Goal: Transaction & Acquisition: Download file/media

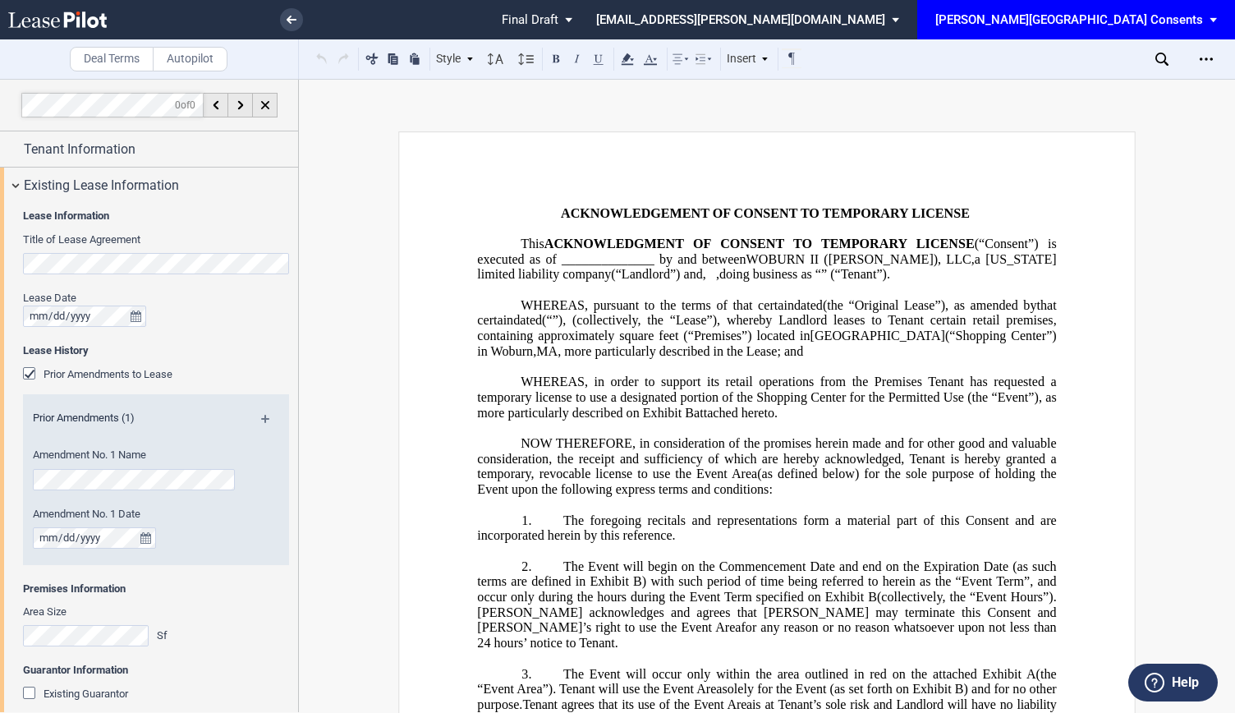
click at [43, 21] on icon at bounding box center [57, 19] width 99 height 16
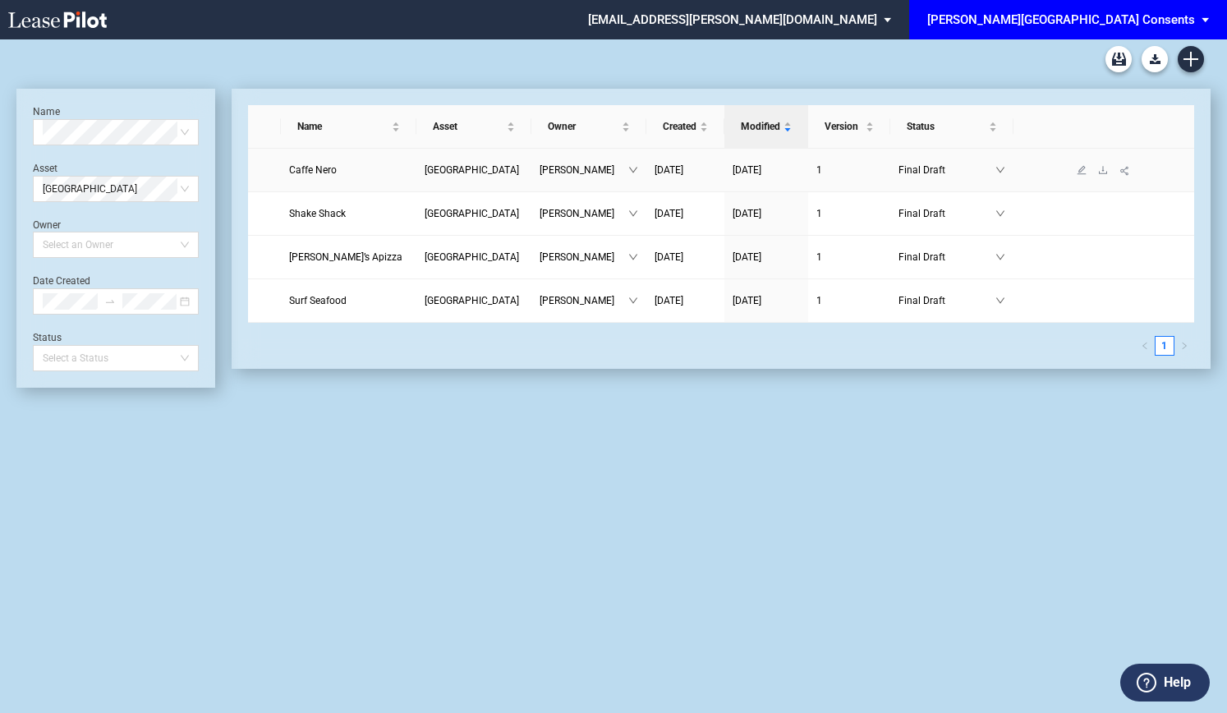
click at [312, 172] on span "Caffe Nero" at bounding box center [313, 169] width 48 height 11
click at [325, 175] on span "Caffe Nero" at bounding box center [313, 169] width 48 height 11
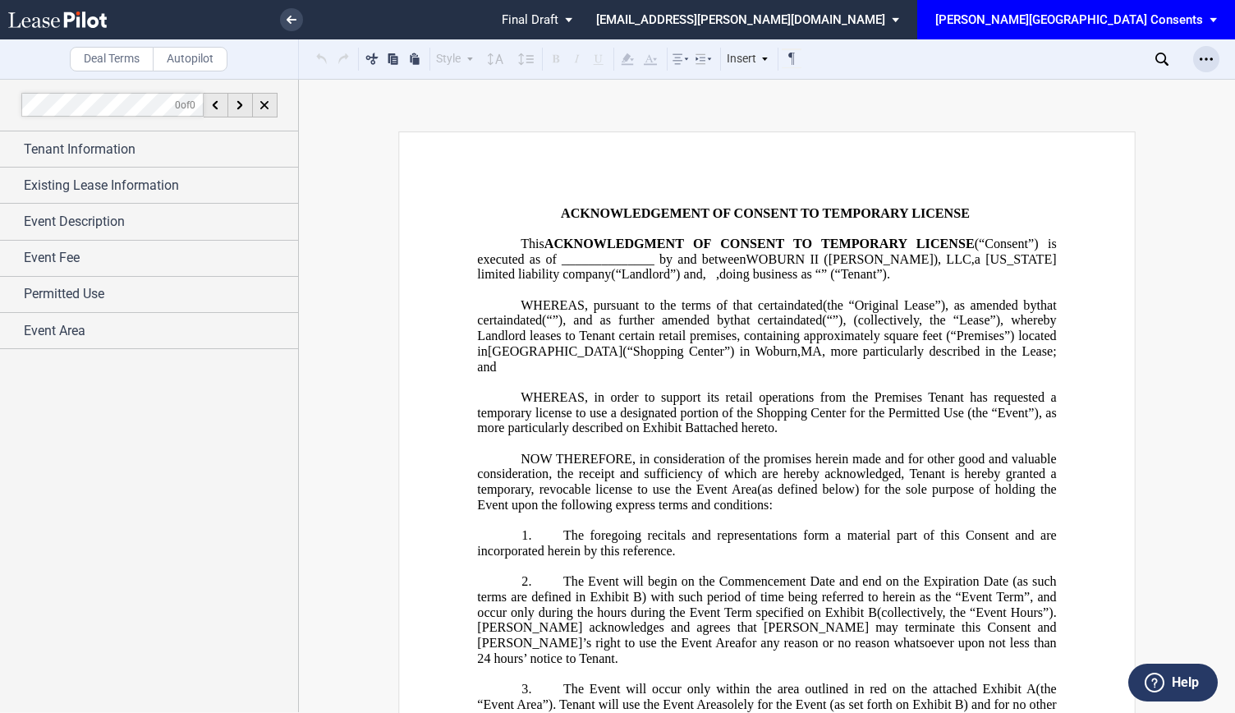
click at [1207, 53] on icon "Open Lease options menu" at bounding box center [1206, 59] width 13 height 13
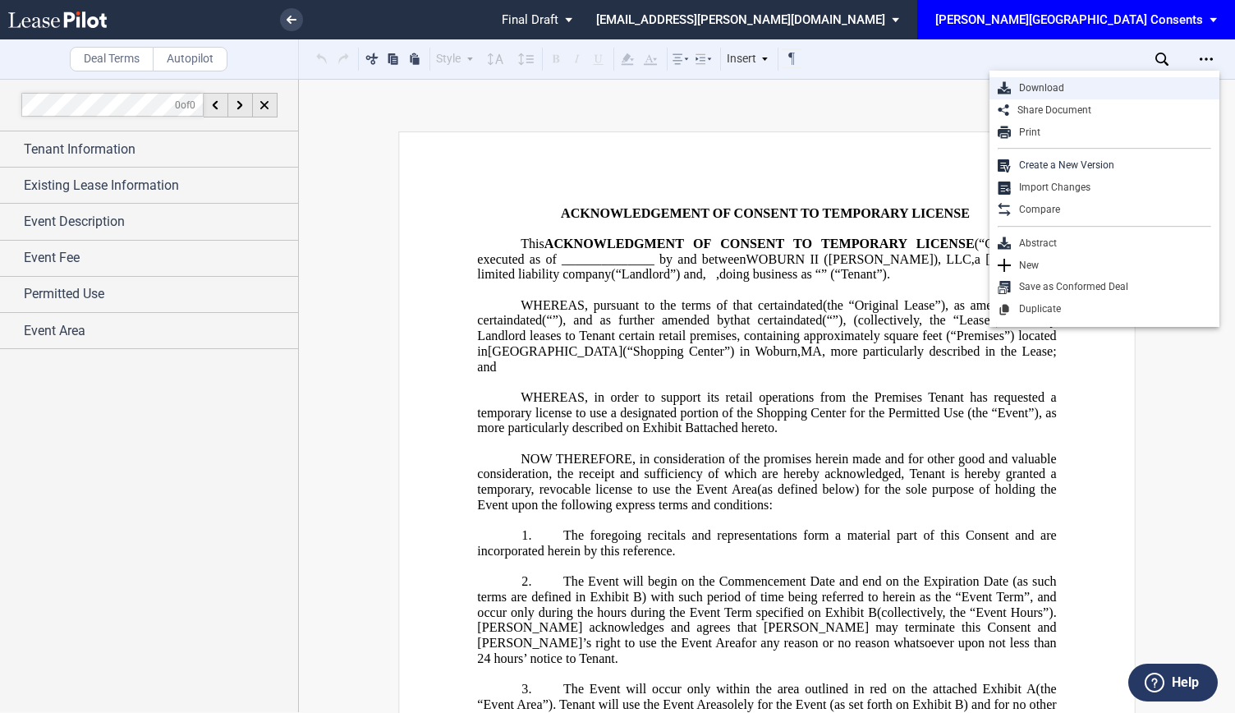
click at [1090, 93] on div "Download" at bounding box center [1111, 88] width 200 height 14
